Goal: Information Seeking & Learning: Check status

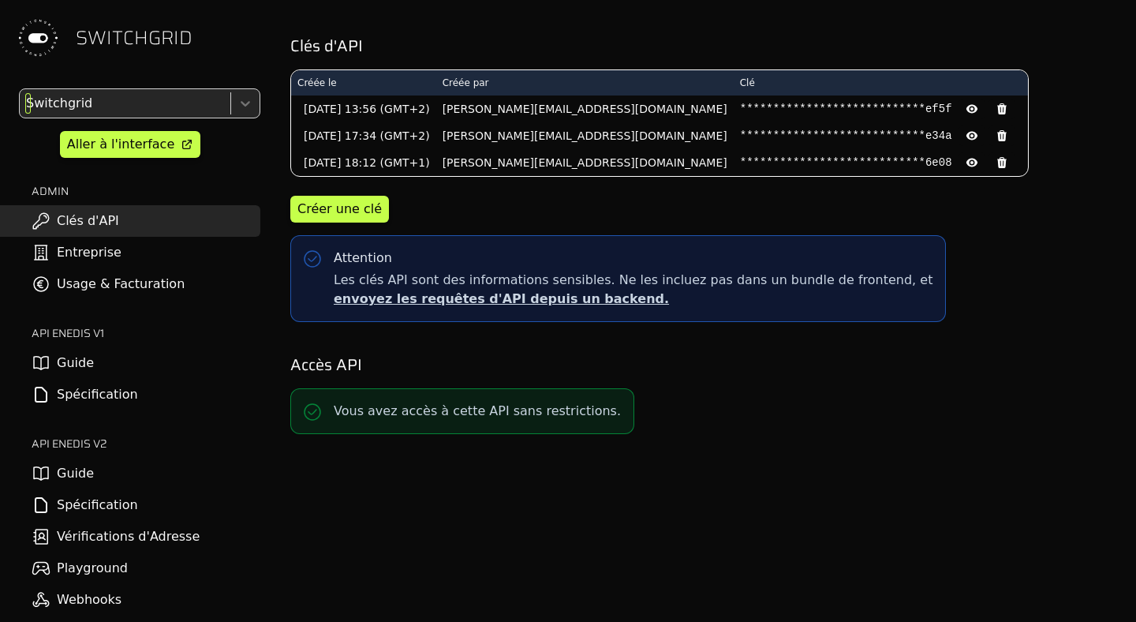
click at [87, 102] on div at bounding box center [123, 103] width 201 height 22
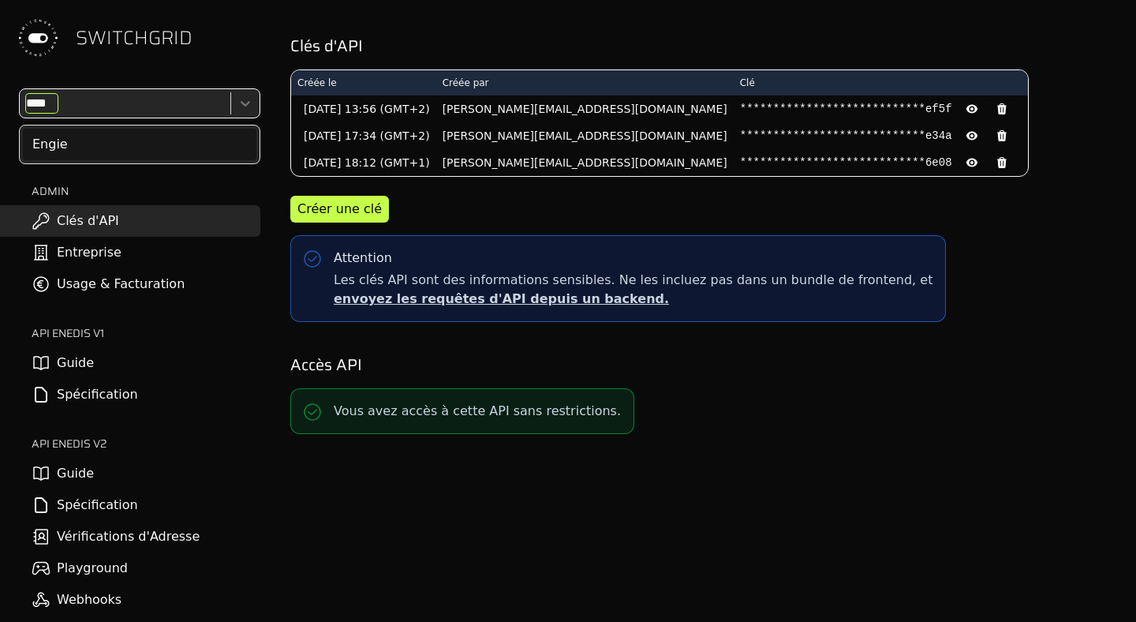
type input "*****"
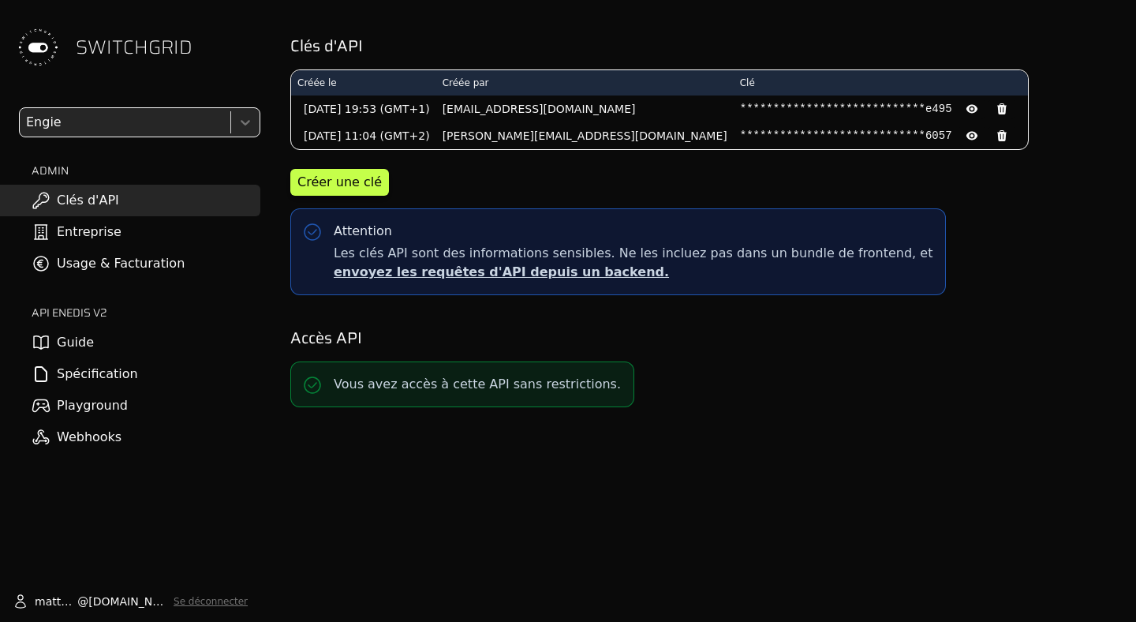
click at [134, 265] on link "Usage & Facturation" at bounding box center [130, 264] width 260 height 32
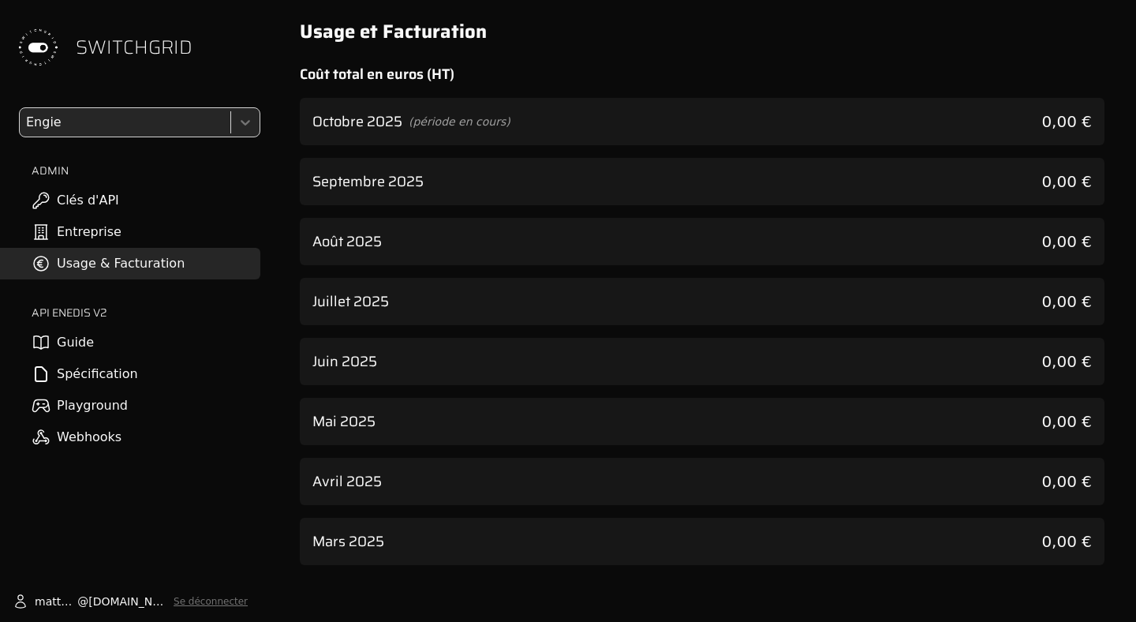
click at [629, 192] on div "Septembre 2025 0,00 €" at bounding box center [702, 181] width 805 height 47
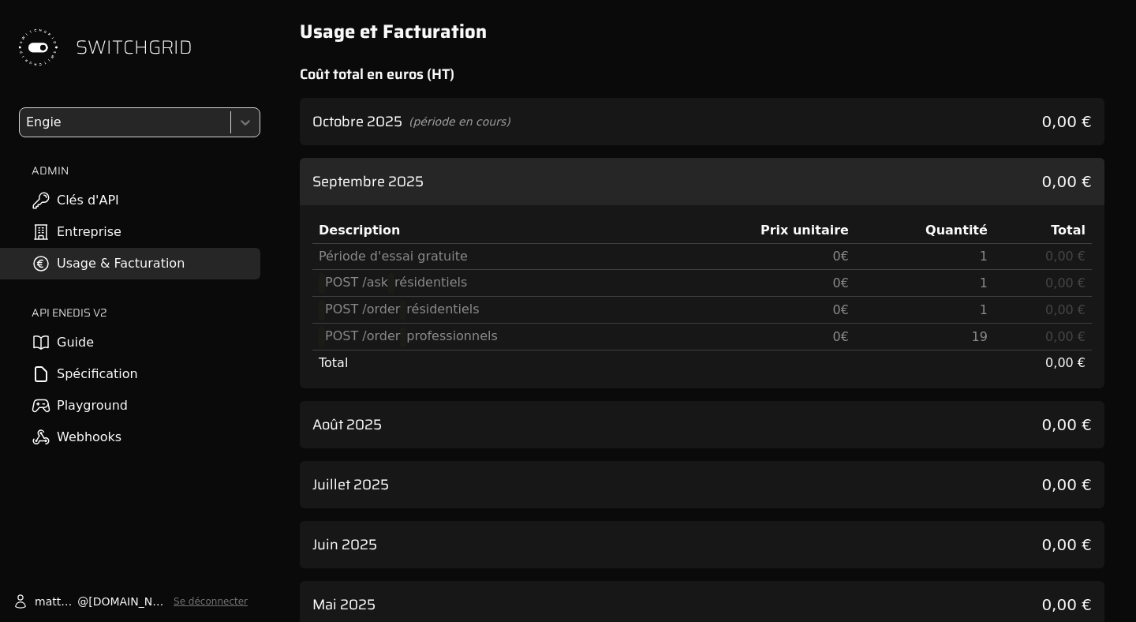
click at [680, 118] on div "Octobre 2025 (période en cours) 0,00 €" at bounding box center [702, 121] width 805 height 47
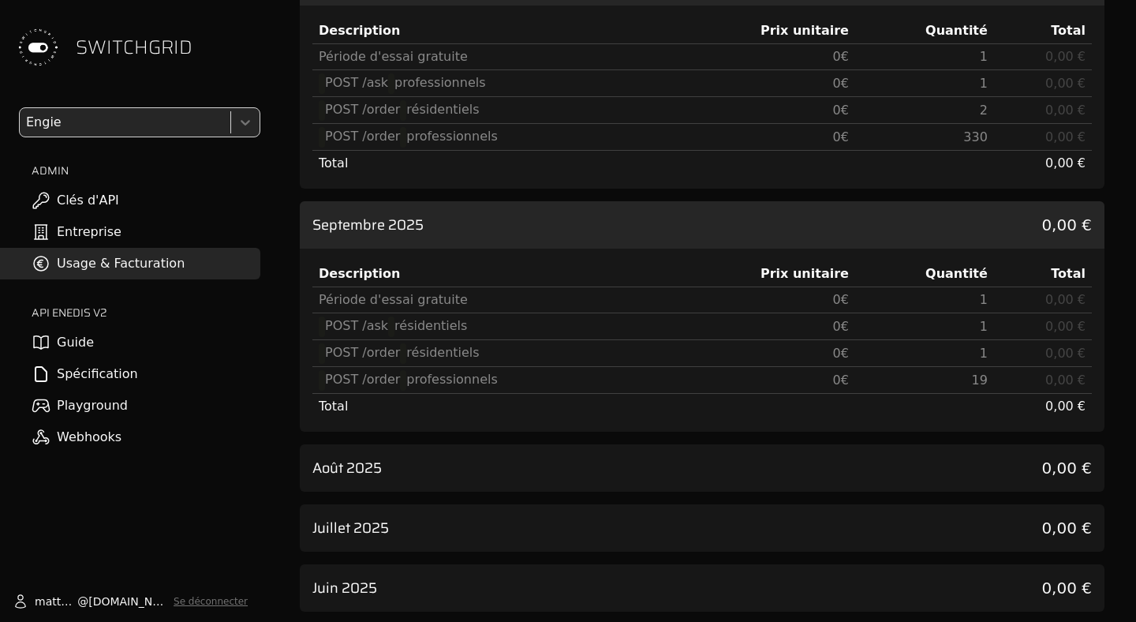
click at [762, 465] on div "Août 2025 0,00 €" at bounding box center [702, 467] width 805 height 47
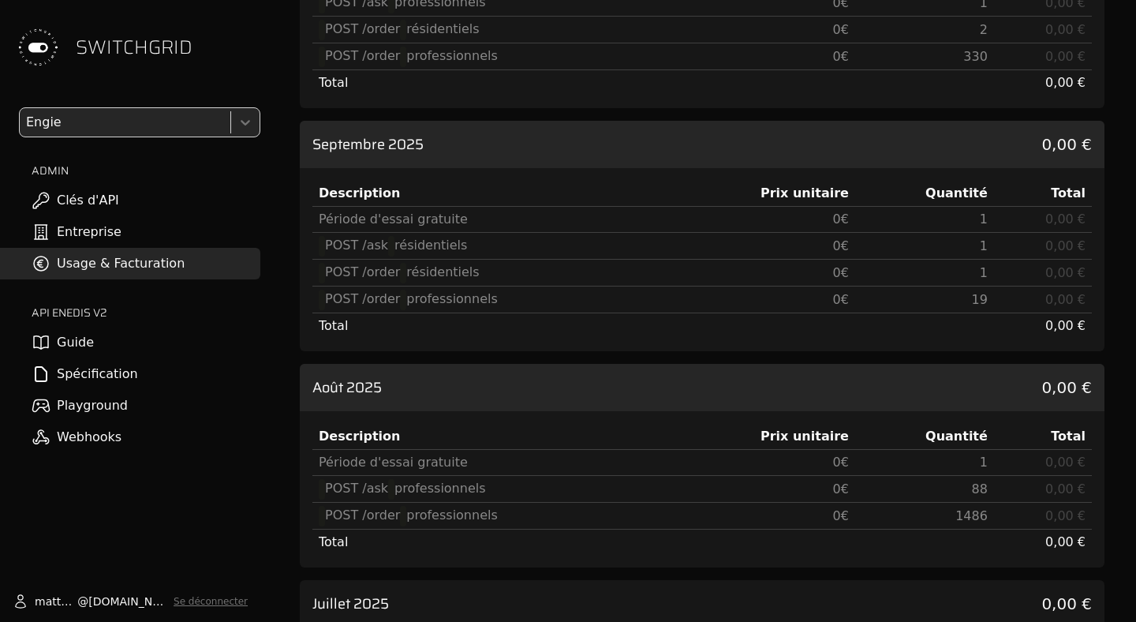
scroll to position [215, 0]
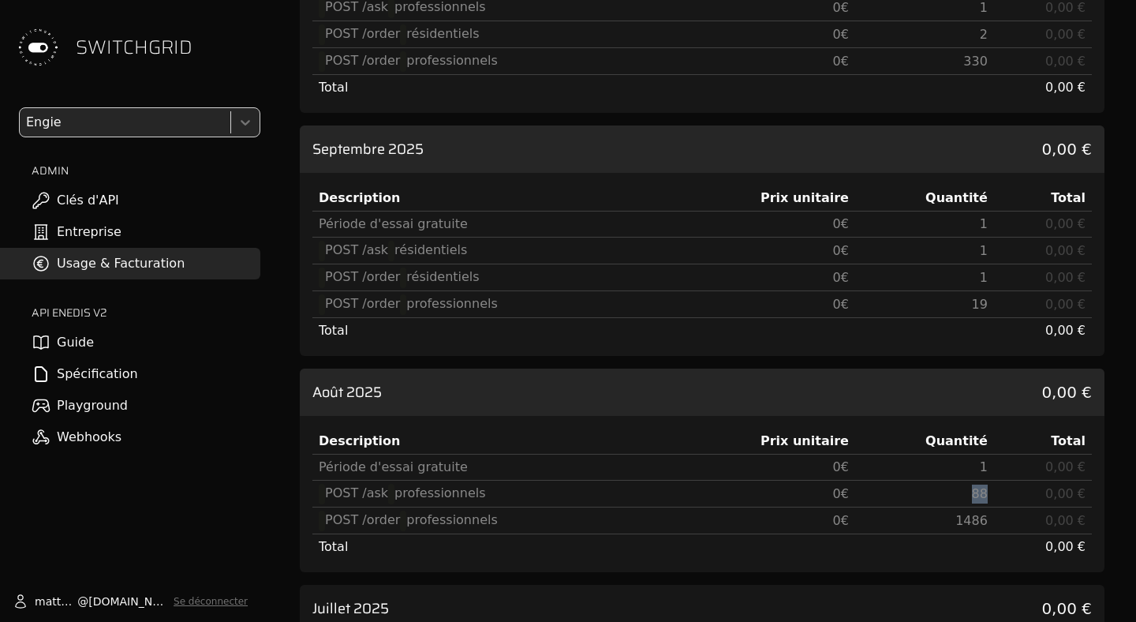
drag, startPoint x: 994, startPoint y: 492, endPoint x: 883, endPoint y: 492, distance: 111.2
click at [883, 492] on tr "POST /ask professionnels 0 € 88 0,00 €" at bounding box center [701, 493] width 779 height 27
click at [883, 492] on td "88" at bounding box center [924, 493] width 139 height 27
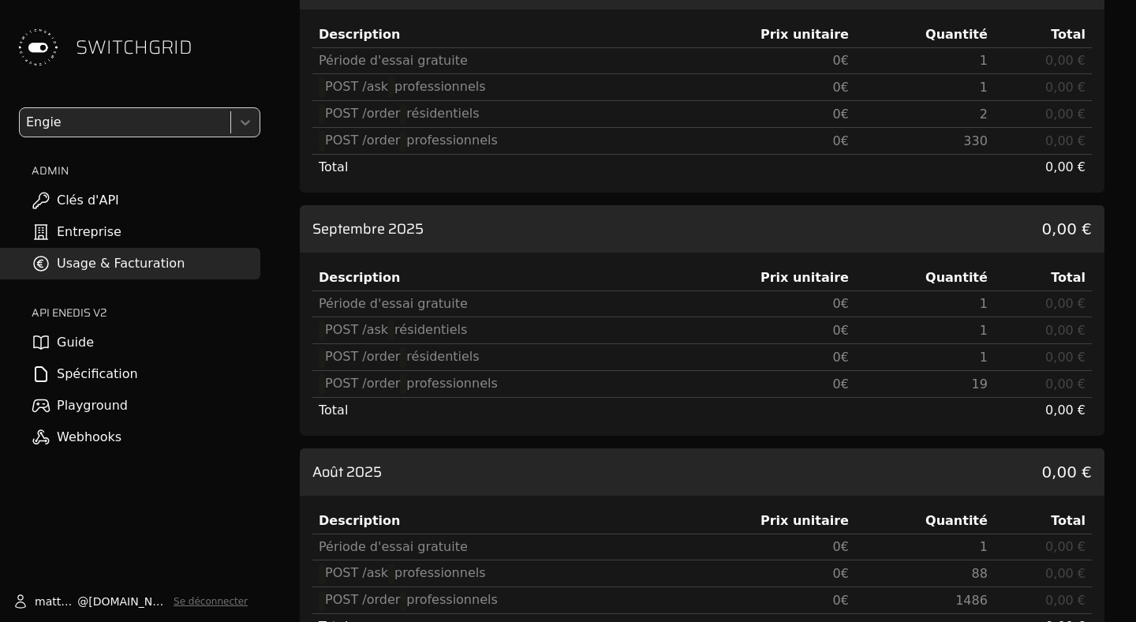
scroll to position [133, 0]
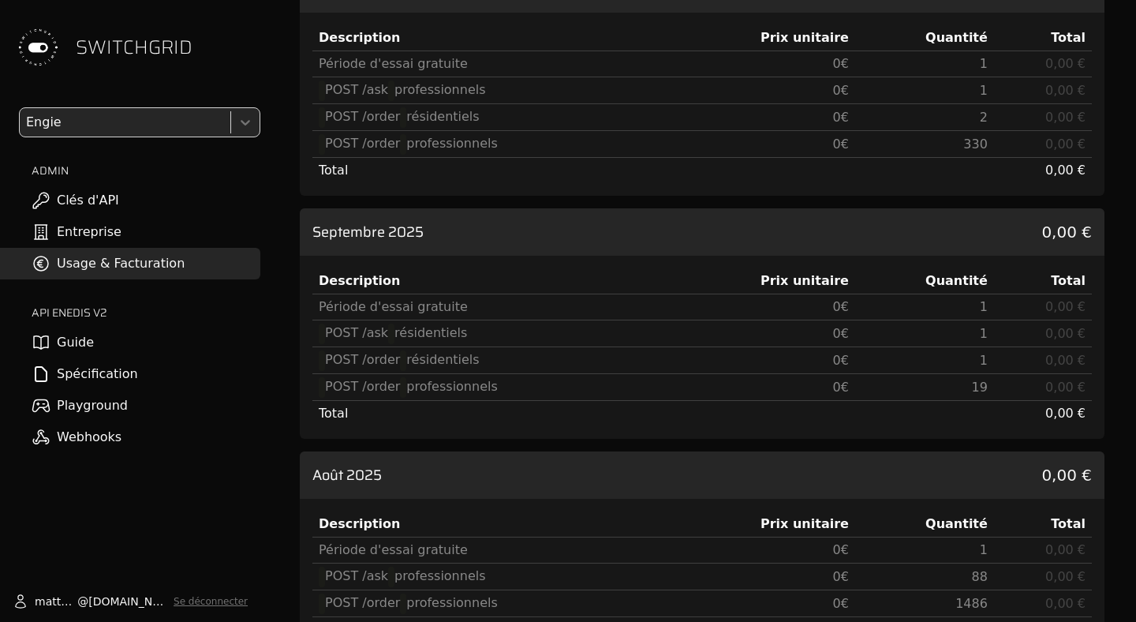
click at [643, 110] on div "POST /order résidentiels" at bounding box center [490, 117] width 343 height 20
click at [555, 42] on div "Description" at bounding box center [490, 37] width 343 height 19
